Goal: Check status: Check status

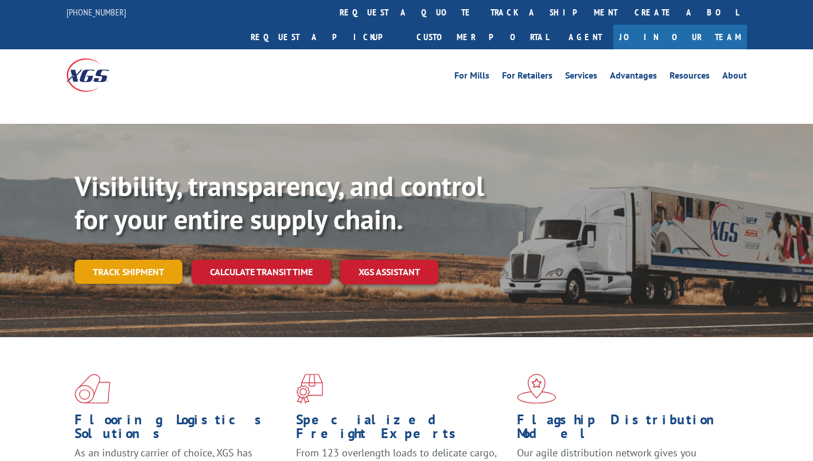
click at [161, 260] on link "Track shipment" at bounding box center [129, 272] width 108 height 24
click at [119, 260] on link "Track shipment" at bounding box center [129, 272] width 108 height 24
click at [131, 260] on link "Track shipment" at bounding box center [129, 272] width 108 height 24
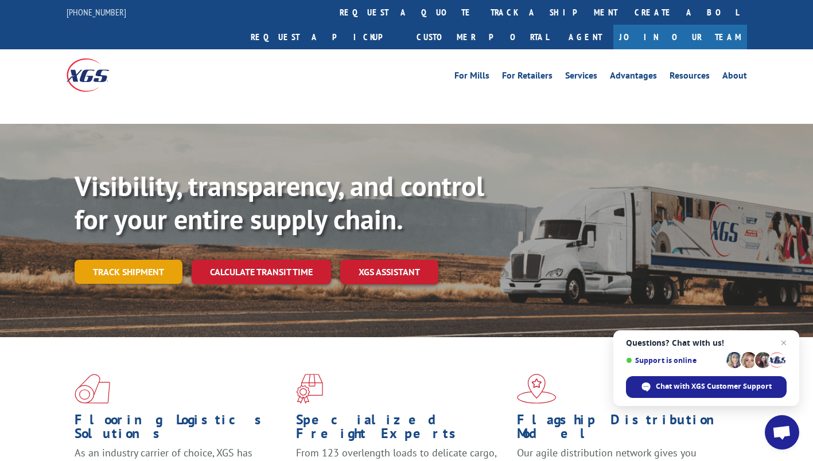
click at [133, 260] on link "Track shipment" at bounding box center [129, 272] width 108 height 24
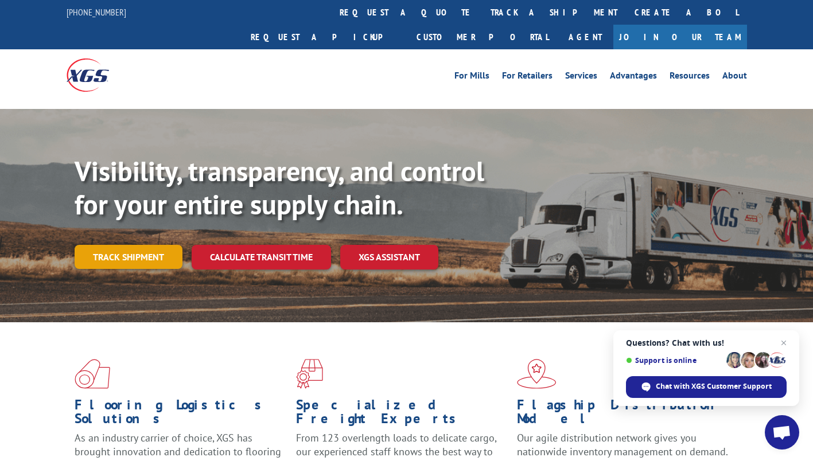
click at [106, 245] on link "Track shipment" at bounding box center [129, 257] width 108 height 24
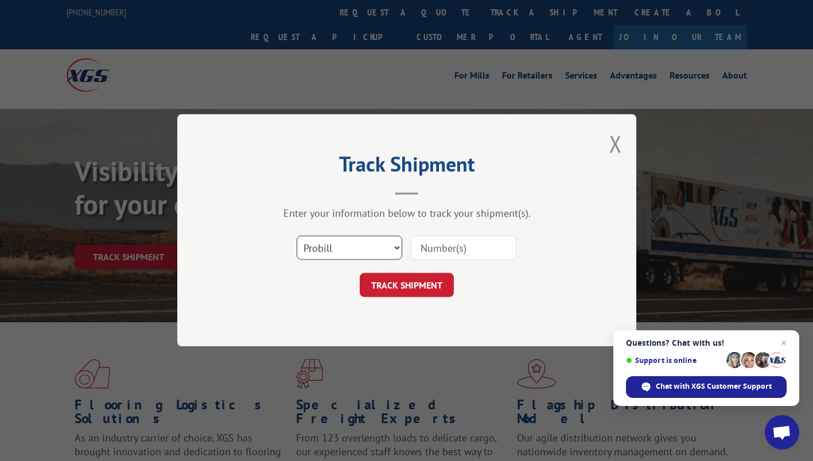
click at [361, 243] on select "Select category... Probill BOL PO" at bounding box center [350, 248] width 106 height 24
select select "bol"
click at [297, 236] on select "Select category... Probill BOL PO" at bounding box center [350, 248] width 106 height 24
click at [434, 243] on input at bounding box center [464, 248] width 106 height 24
paste input "362698"
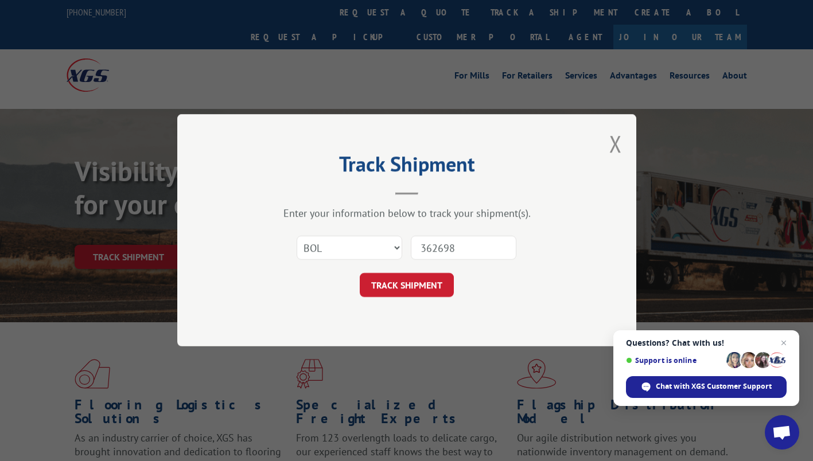
type input "362698"
click at [420, 272] on form "Select category... Probill BOL PO 362698 TRACK SHIPMENT" at bounding box center [407, 263] width 344 height 68
click at [423, 290] on button "TRACK SHIPMENT" at bounding box center [407, 286] width 94 height 24
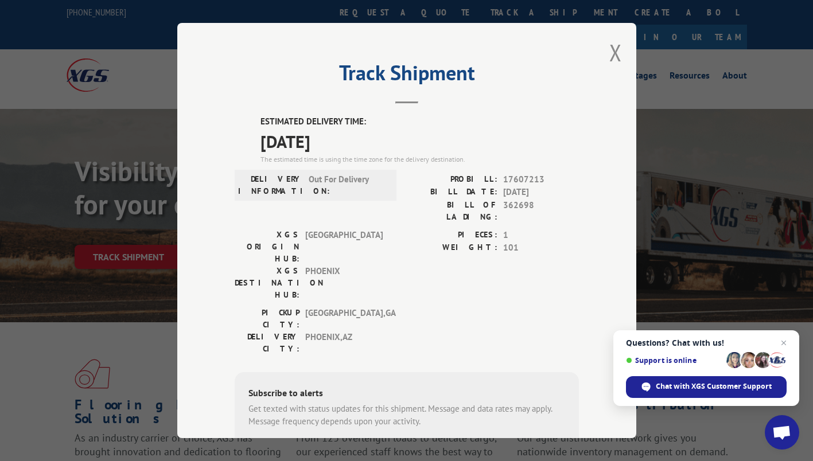
drag, startPoint x: 251, startPoint y: 118, endPoint x: 351, endPoint y: 139, distance: 102.1
click at [351, 139] on div "ESTIMATED DELIVERY TIME: [DATE] The estimated time is using the time zone for t…" at bounding box center [407, 321] width 344 height 412
copy div "ESTIMATED DELIVERY TIME: [DATE]"
